Goal: Obtain resource: Obtain resource

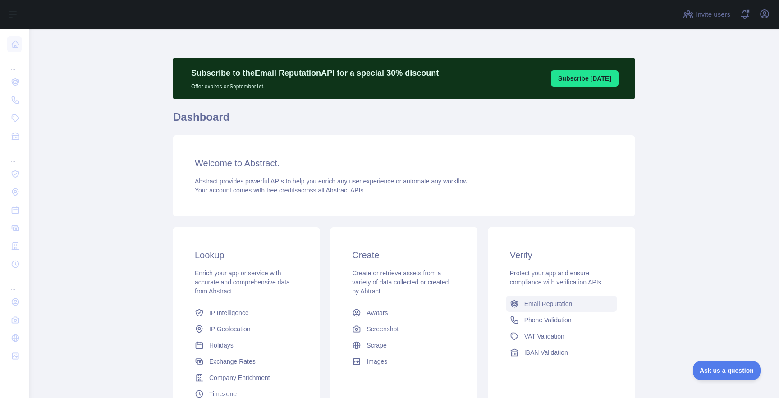
click at [539, 306] on span "Email Reputation" at bounding box center [548, 303] width 48 height 9
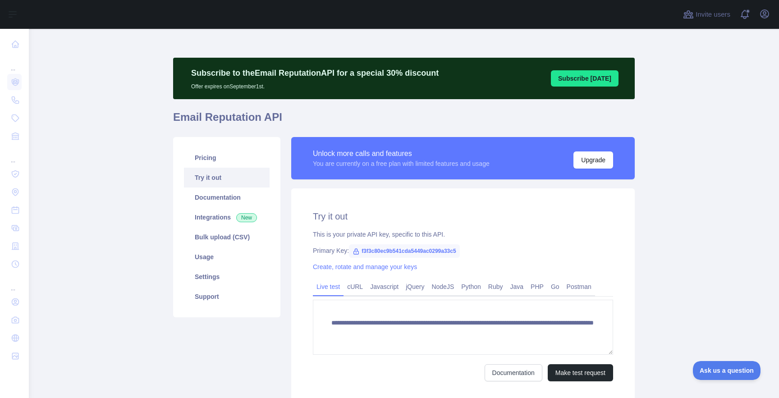
click at [431, 250] on span "f3f3c80ec9b541cda5449ac0299a33c5" at bounding box center [404, 251] width 111 height 14
copy span "f3f3c80ec9b541cda5449ac0299a33c5"
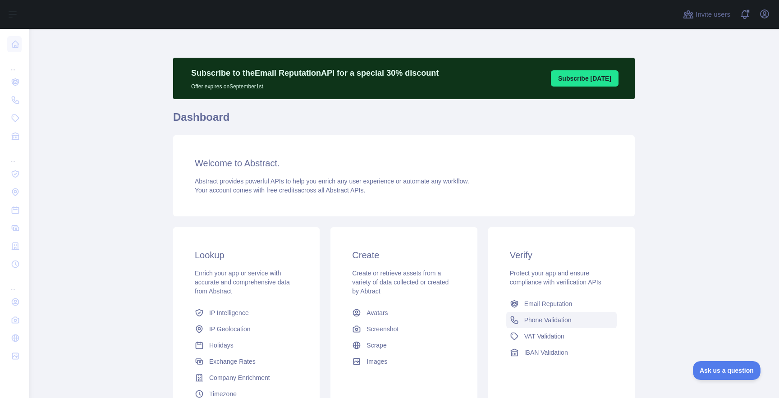
click at [545, 316] on span "Phone Validation" at bounding box center [547, 319] width 47 height 9
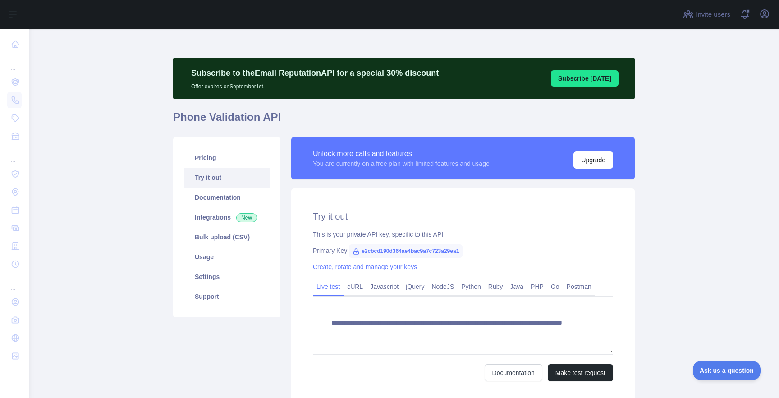
click at [442, 249] on span "e2cbcd190d364ae4bac9a7c723a29ea1" at bounding box center [406, 251] width 114 height 14
copy span "e2cbcd190d364ae4bac9a7c723a29ea1"
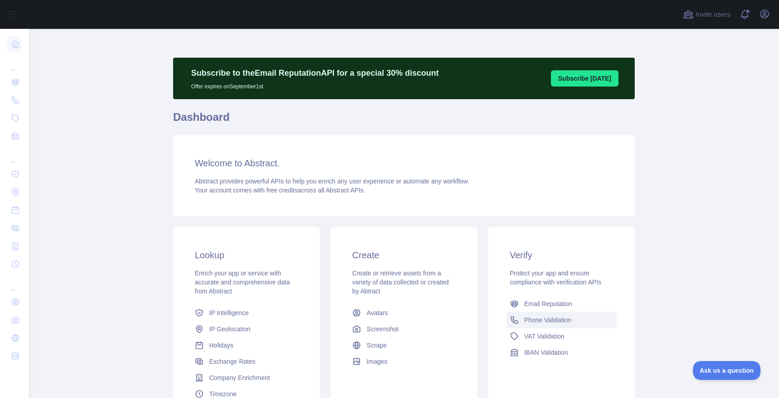
click at [551, 322] on span "Phone Validation" at bounding box center [547, 319] width 47 height 9
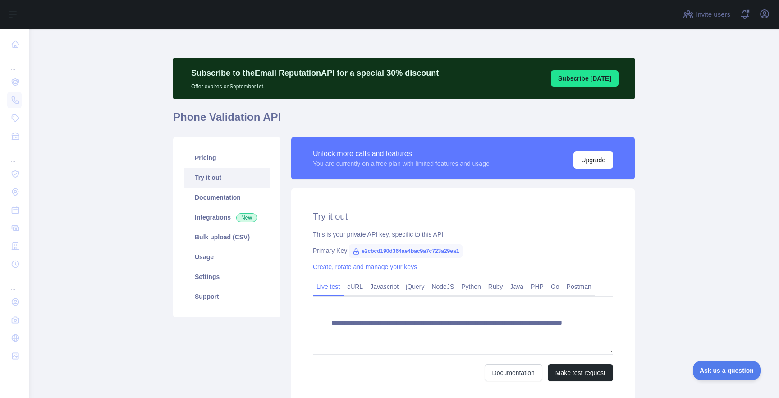
click at [425, 248] on span "e2cbcd190d364ae4bac9a7c723a29ea1" at bounding box center [406, 251] width 114 height 14
copy span "e2cbcd190d364ae4bac9a7c723a29ea1"
